Goal: Information Seeking & Learning: Learn about a topic

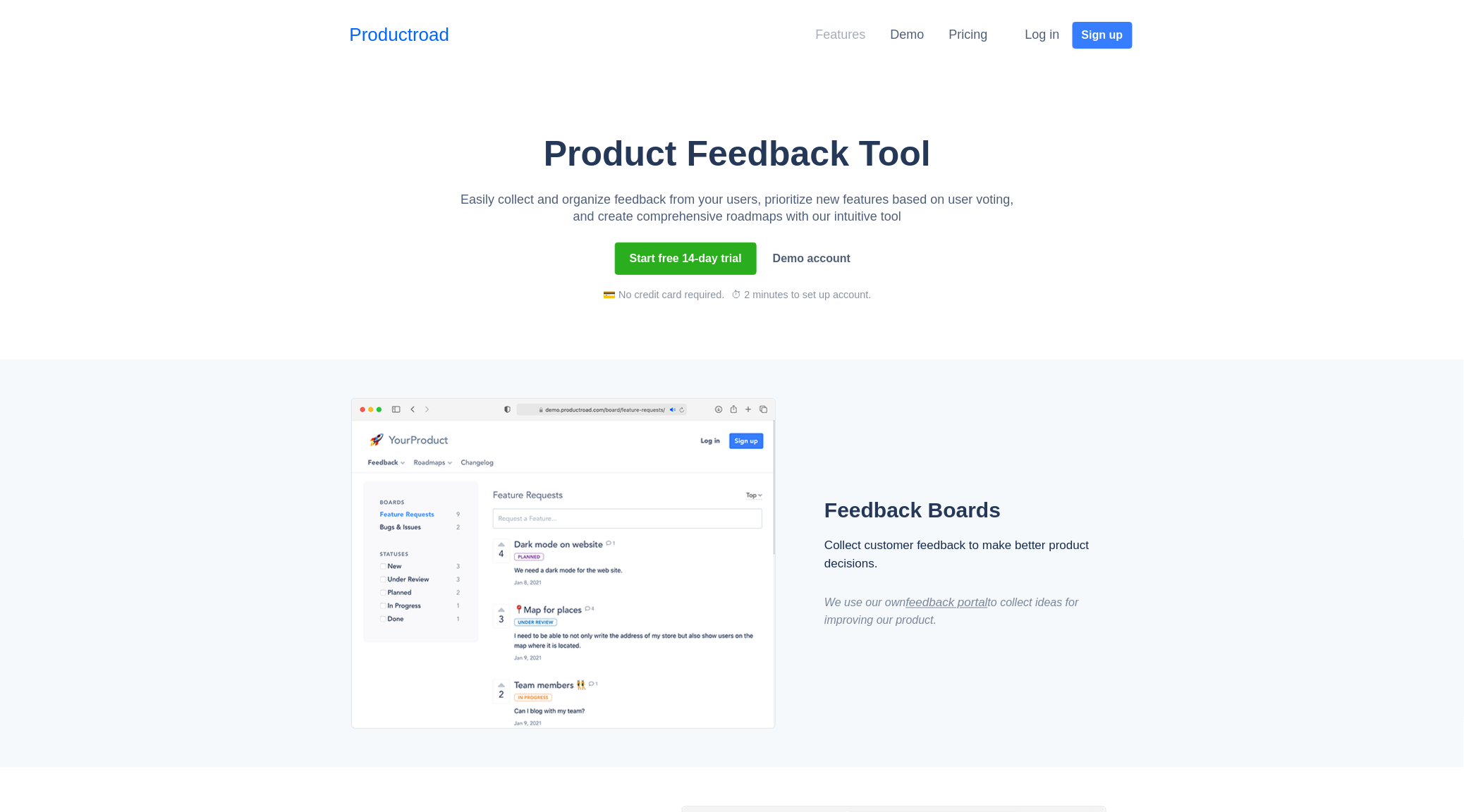
click at [840, 39] on link "Features" at bounding box center [841, 35] width 50 height 14
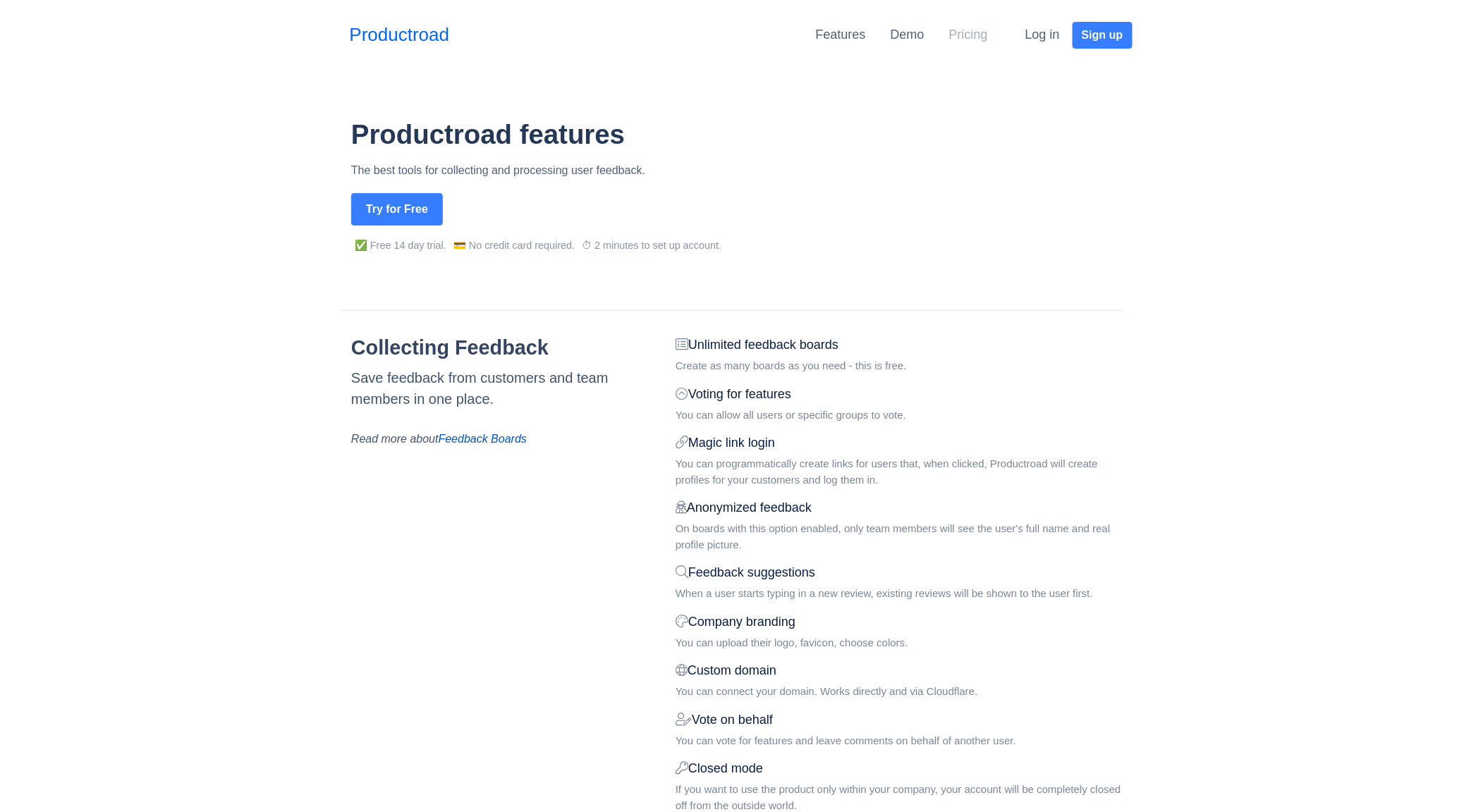
click at [975, 37] on link "Pricing" at bounding box center [969, 35] width 39 height 14
